Goal: Navigation & Orientation: Find specific page/section

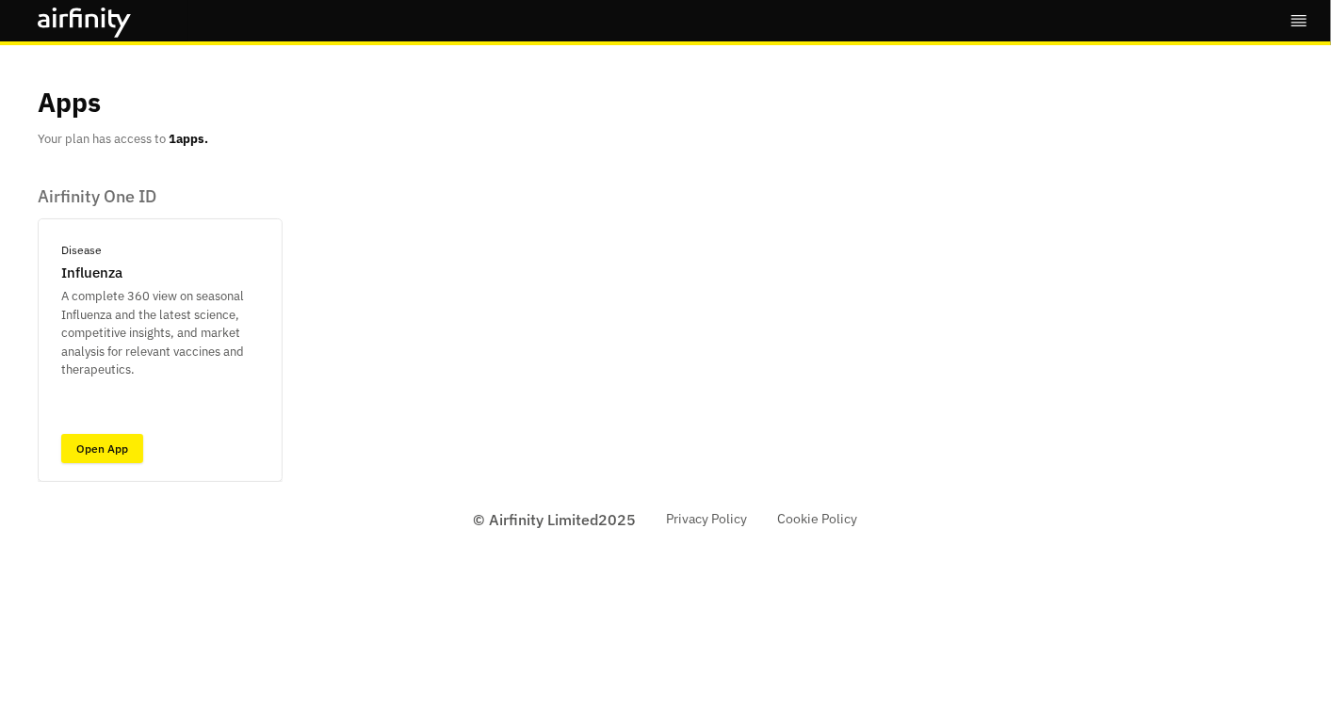
click at [113, 444] on link "Open App" at bounding box center [102, 448] width 82 height 29
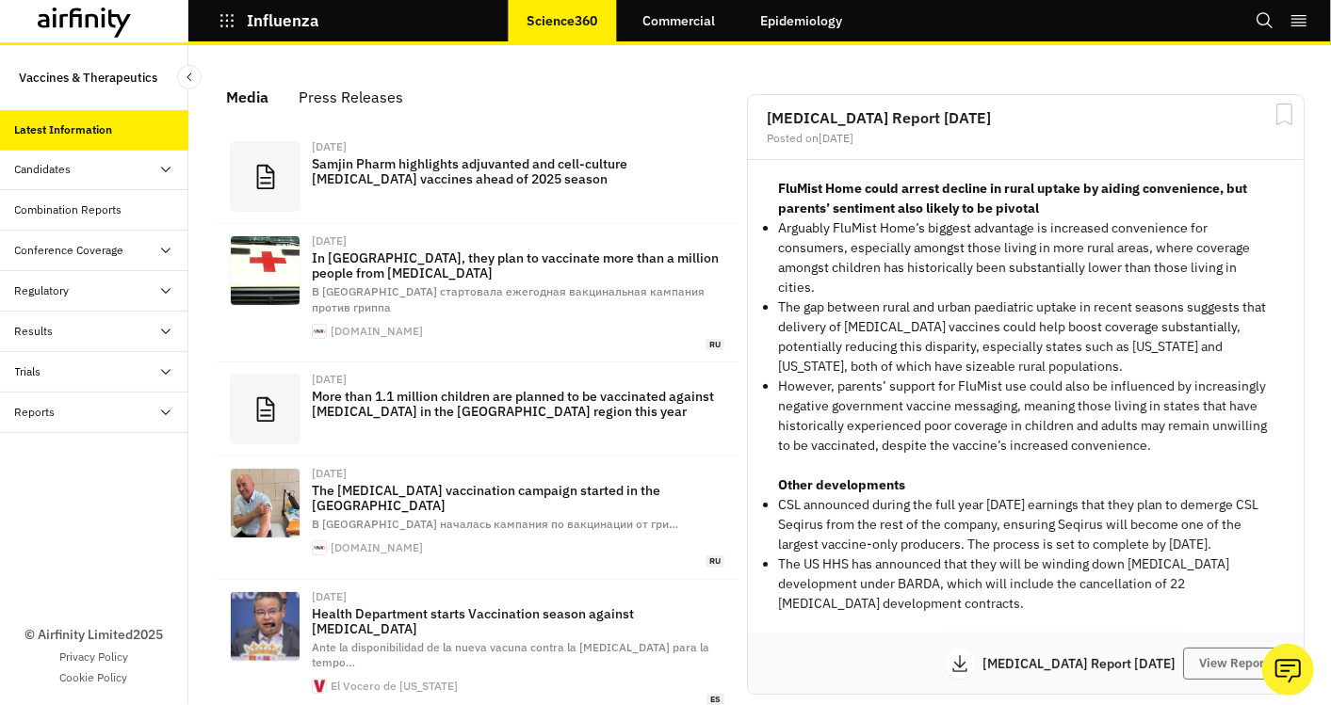
click at [697, 16] on link "Commercial" at bounding box center [678, 20] width 110 height 45
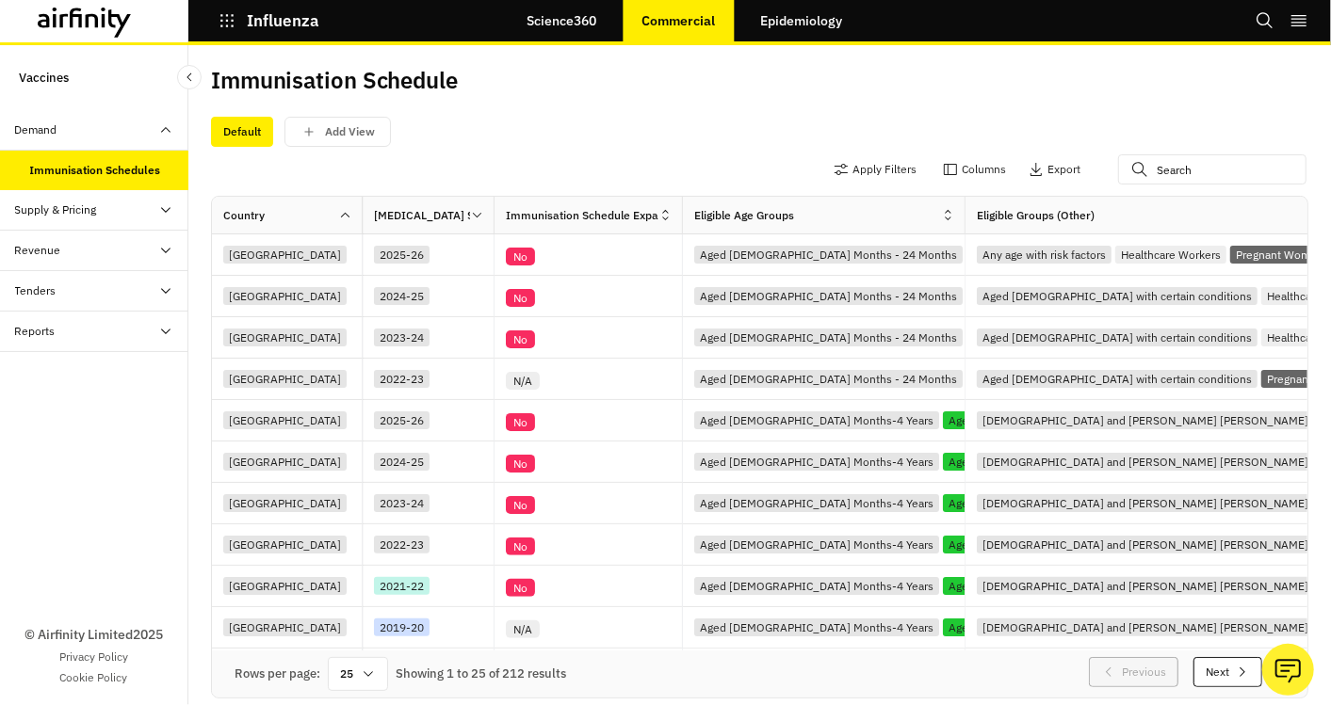
click at [812, 26] on link "Epidemiology" at bounding box center [801, 20] width 120 height 45
